Goal: Transaction & Acquisition: Purchase product/service

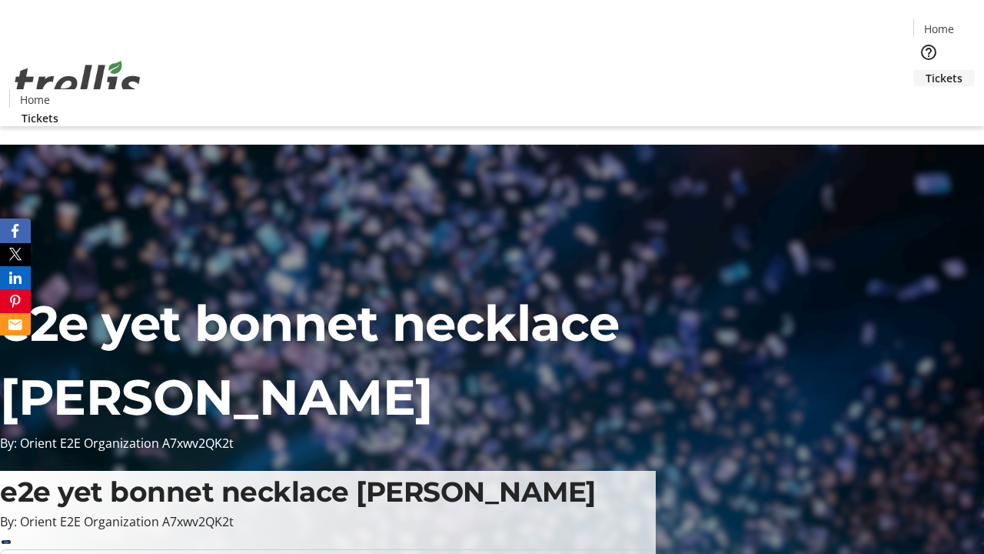
click at [926, 70] on span "Tickets" at bounding box center [944, 78] width 37 height 16
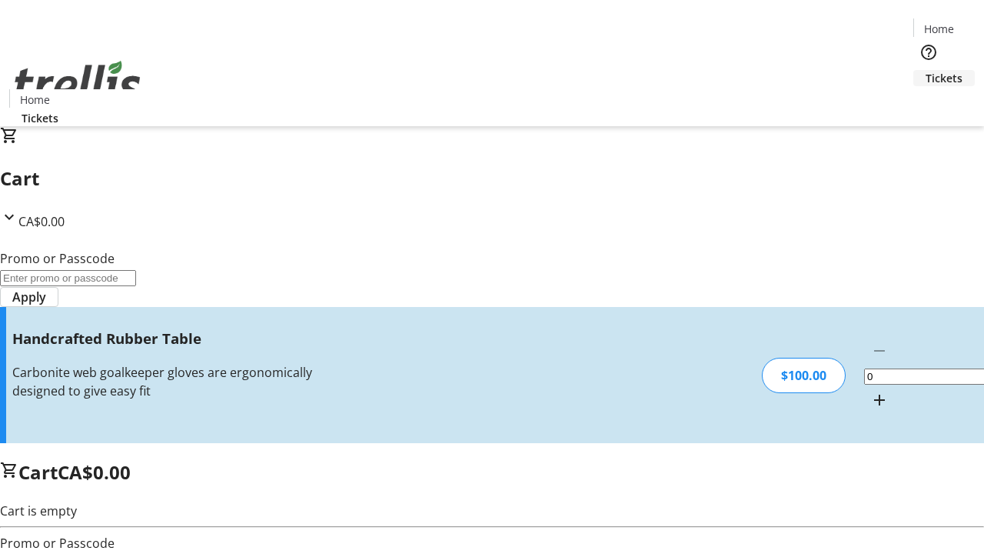
click at [871, 391] on mat-icon "Increment by one" at bounding box center [880, 400] width 18 height 18
type input "1"
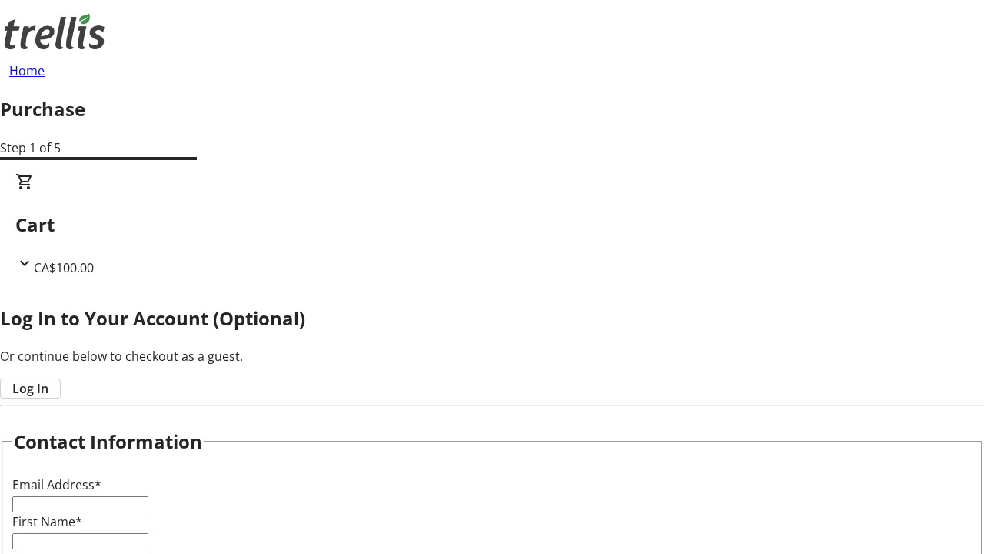
type input "FREE"
type input "[PERSON_NAME][EMAIL_ADDRESS][DOMAIN_NAME]"
type input "[PERSON_NAME]"
